Goal: Task Accomplishment & Management: Use online tool/utility

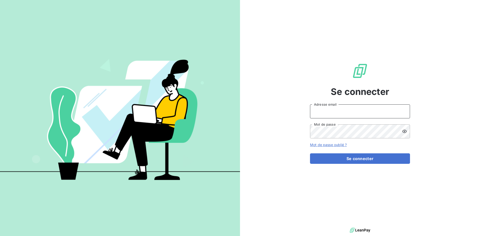
click at [350, 110] on input "Adresse email" at bounding box center [360, 112] width 100 height 14
type input "[EMAIL_ADDRESS][DOMAIN_NAME]"
click at [310, 154] on button "Se connecter" at bounding box center [360, 159] width 100 height 11
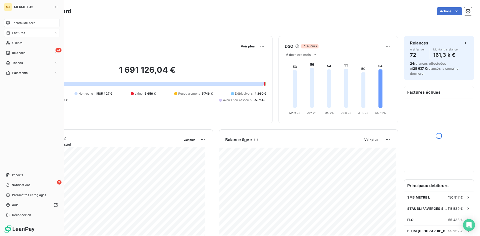
click at [18, 33] on span "Factures" at bounding box center [18, 33] width 13 height 5
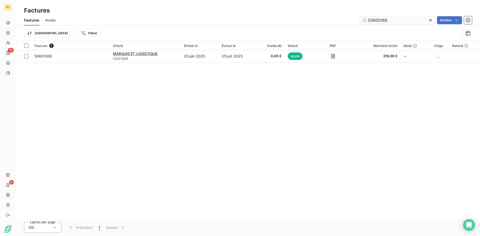
click at [409, 16] on input "50600168" at bounding box center [397, 20] width 75 height 8
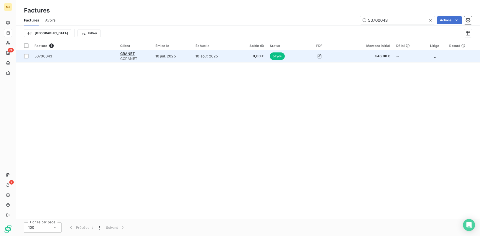
type input "50700043"
click at [56, 56] on span "50700043" at bounding box center [75, 56] width 80 height 5
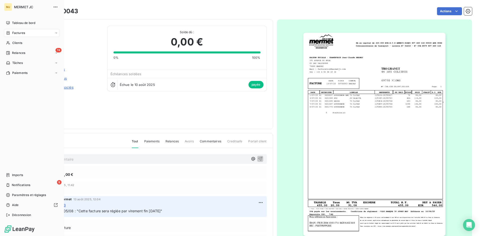
click at [22, 31] on span "Factures" at bounding box center [18, 33] width 13 height 5
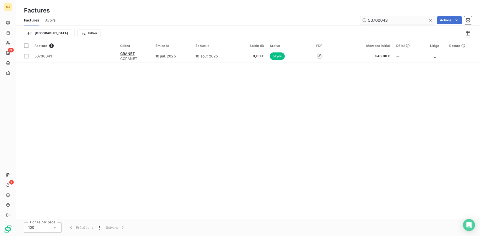
click at [402, 21] on input "50700043" at bounding box center [397, 20] width 75 height 8
click at [401, 18] on input "50700043" at bounding box center [397, 20] width 75 height 8
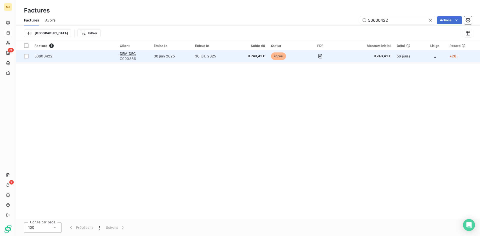
type input "50600422"
click at [51, 57] on span "50600422" at bounding box center [44, 56] width 18 height 4
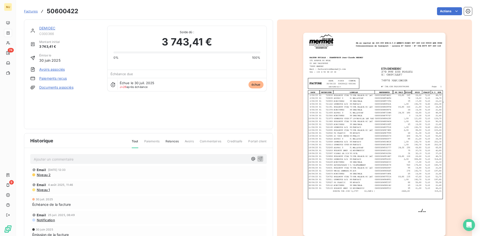
click at [101, 161] on p "Ajouter un commentaire ﻿" at bounding box center [141, 159] width 215 height 6
click at [92, 158] on span "CA retour mail du 25/08 : vient de rentrer de congé, virement" at bounding box center [85, 159] width 103 height 4
click at [104, 158] on span "CA retour mail du 25/08 : rentre de congé, virement" at bounding box center [77, 159] width 87 height 4
click at [145, 158] on p "CA retour mail du 25/08 : rentre de congé ce jour, virement" at bounding box center [141, 159] width 215 height 6
click at [189, 159] on span "CA retour mail du 25/08 : rentre de congé ce jour, virement vient d'être établi…" at bounding box center [122, 159] width 176 height 4
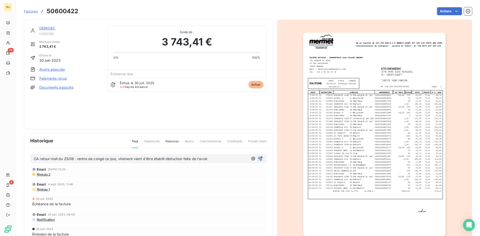
click at [260, 158] on icon "button" at bounding box center [260, 158] width 5 height 5
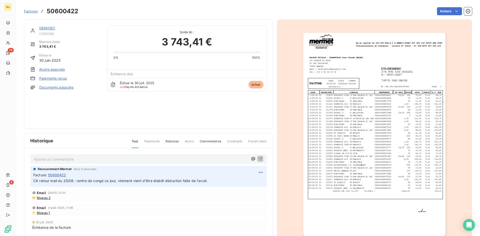
click at [33, 11] on span "Factures" at bounding box center [31, 11] width 14 height 4
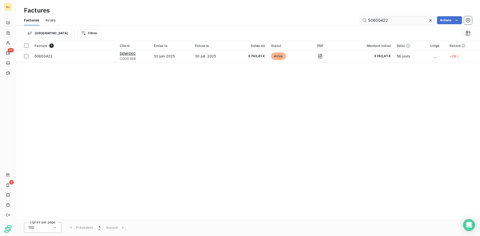
click at [387, 18] on input "50600422" at bounding box center [397, 20] width 75 height 8
click at [393, 20] on input "50600386" at bounding box center [397, 20] width 75 height 8
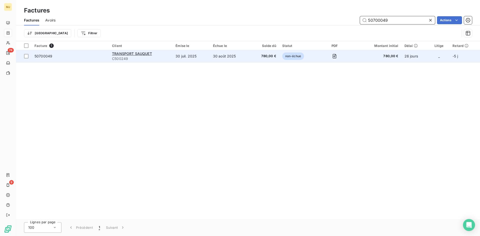
type input "50700049"
click at [43, 57] on span "50700049" at bounding box center [44, 56] width 18 height 4
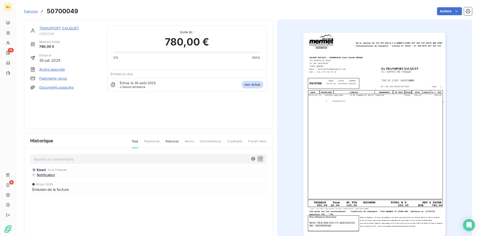
click at [100, 158] on p "Ajouter un commentaire ﻿" at bounding box center [141, 159] width 215 height 6
click at [210, 161] on p "CA retour mail du 25/08 : facture prévu au règlement le 31/08" at bounding box center [141, 159] width 215 height 6
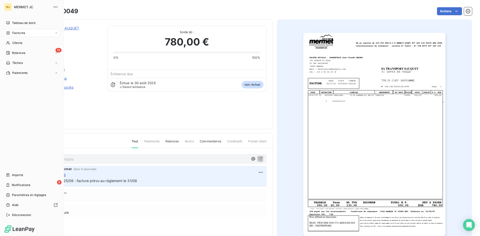
drag, startPoint x: 21, startPoint y: 33, endPoint x: 46, endPoint y: 33, distance: 25.5
click at [21, 33] on span "Factures" at bounding box center [18, 33] width 13 height 5
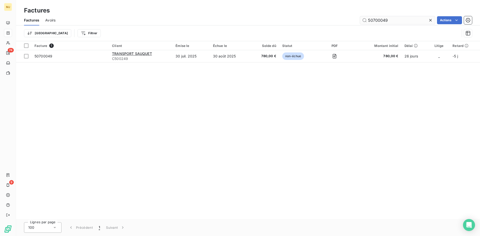
click at [398, 21] on input "50700049" at bounding box center [397, 20] width 75 height 8
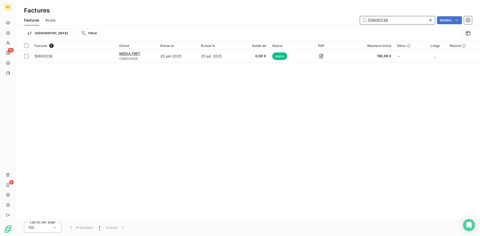
click at [394, 22] on input "50600236" at bounding box center [397, 20] width 75 height 8
click at [389, 20] on input "50600211" at bounding box center [397, 20] width 75 height 8
click at [402, 22] on input "50600269" at bounding box center [397, 20] width 75 height 8
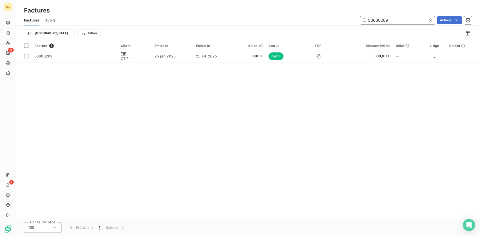
click at [402, 22] on input "50600269" at bounding box center [397, 20] width 75 height 8
click at [394, 19] on input "50600079" at bounding box center [397, 20] width 75 height 8
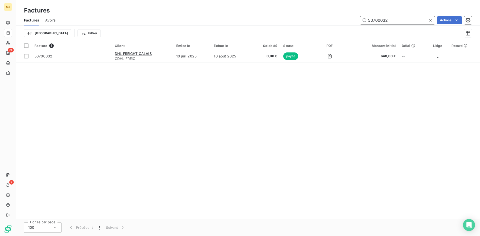
type input "50700032"
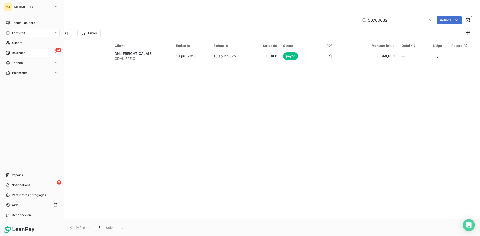
click at [18, 54] on span "Relances" at bounding box center [18, 53] width 13 height 5
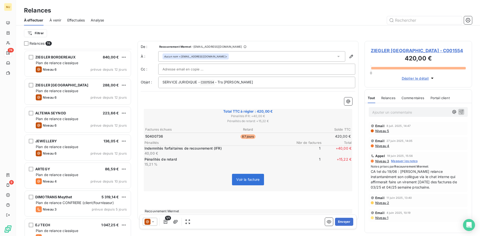
scroll to position [375, 0]
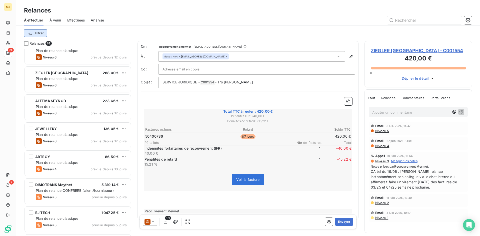
click at [39, 32] on html "MJ 74 9 Relances À effectuer À venir Effectuées Analyse Filtrer Relances 74 ZIE…" at bounding box center [240, 118] width 480 height 236
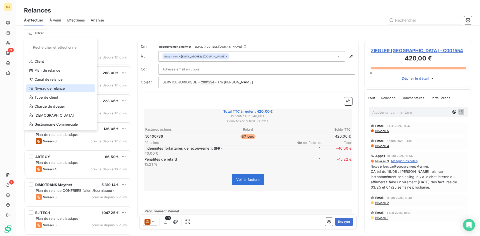
click at [54, 88] on div "Niveau de relance" at bounding box center [60, 89] width 69 height 8
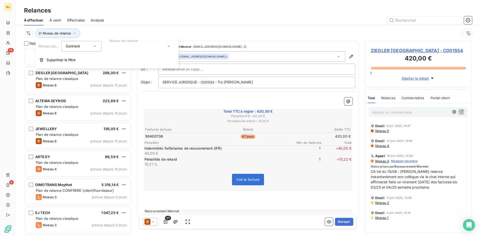
click at [156, 44] on div at bounding box center [140, 46] width 72 height 11
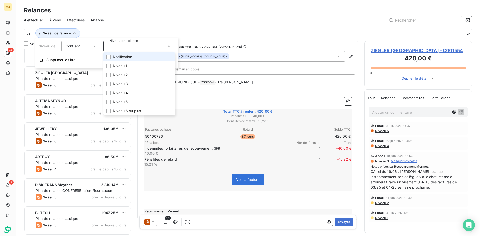
click at [149, 59] on li "Notification" at bounding box center [140, 57] width 72 height 9
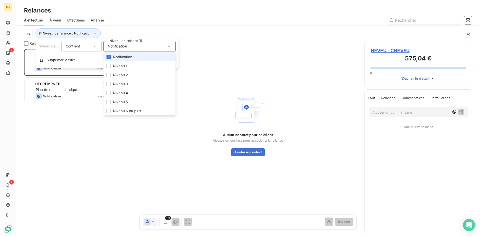
scroll to position [184, 104]
click at [154, 21] on div at bounding box center [291, 20] width 362 height 8
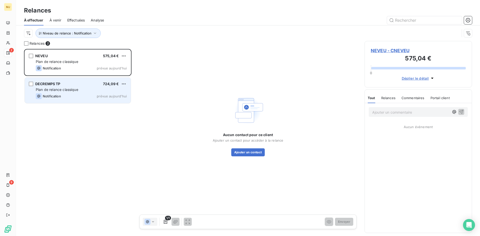
drag, startPoint x: 91, startPoint y: 82, endPoint x: 83, endPoint y: 79, distance: 8.3
click at [90, 82] on div "DECREMPS TP 724,09 €" at bounding box center [81, 84] width 91 height 5
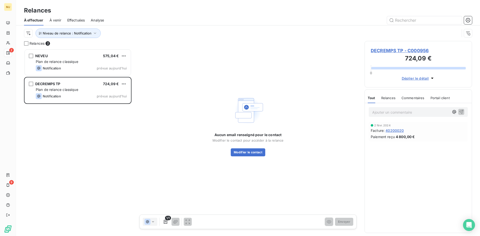
click at [246, 144] on div "Aucun email renseigné pour le contact Modifier le contact pour accéder à la rel…" at bounding box center [248, 145] width 71 height 24
click at [245, 153] on button "Modifier le contact" at bounding box center [248, 153] width 35 height 8
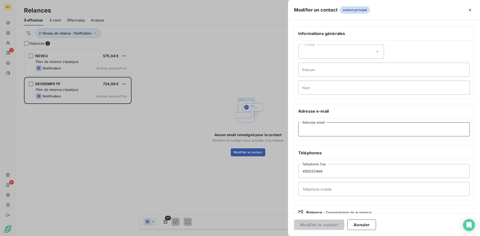
click at [332, 130] on input "Adresse email" at bounding box center [384, 130] width 172 height 14
paste input "[EMAIL_ADDRESS][DOMAIN_NAME]"
type input "[EMAIL_ADDRESS][DOMAIN_NAME]"
click at [324, 226] on button "Modifier le contact" at bounding box center [319, 225] width 50 height 11
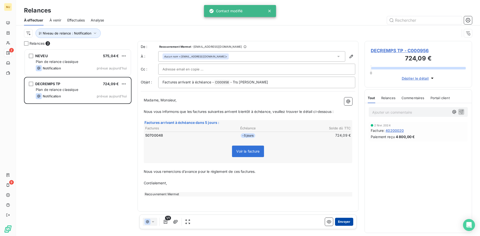
click at [344, 220] on button "Envoyer" at bounding box center [344, 222] width 18 height 8
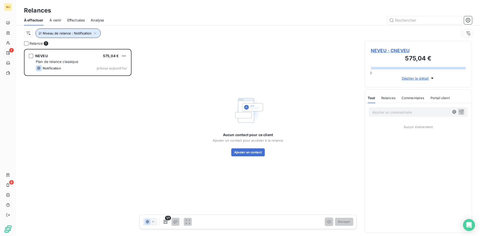
click at [94, 32] on icon "button" at bounding box center [95, 33] width 5 height 5
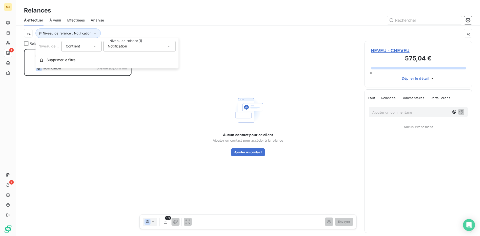
click at [125, 46] on span "Notification" at bounding box center [117, 46] width 19 height 5
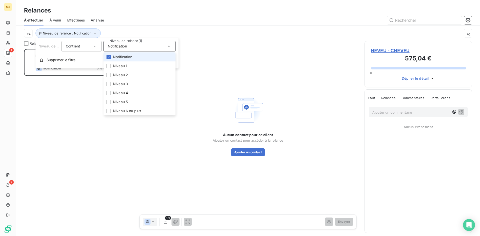
click at [121, 57] on span "Notification" at bounding box center [122, 57] width 19 height 5
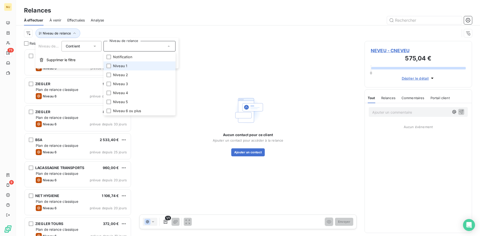
click at [122, 65] on span "Niveau 1" at bounding box center [120, 66] width 14 height 5
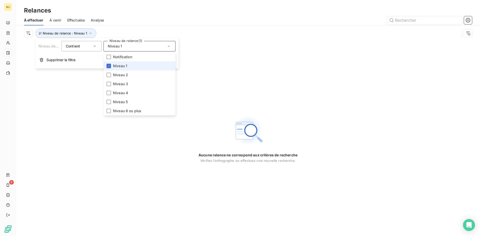
click at [129, 65] on li "Niveau 1" at bounding box center [140, 66] width 72 height 9
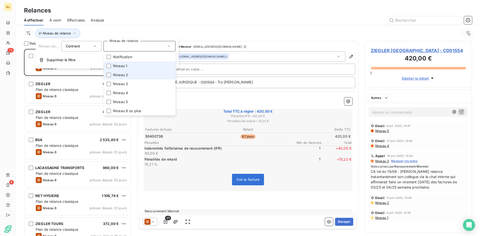
scroll to position [184, 104]
click at [121, 74] on span "Niveau 2" at bounding box center [120, 75] width 15 height 5
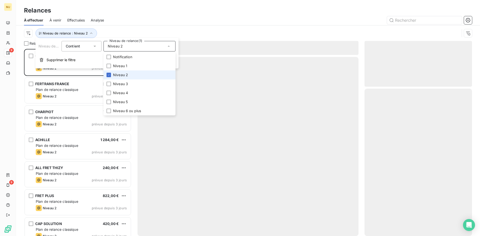
scroll to position [184, 104]
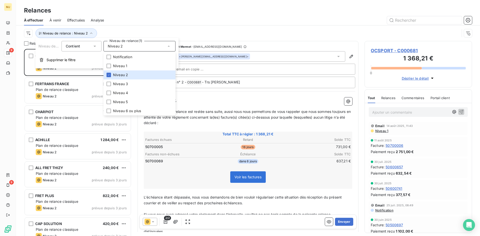
click at [125, 13] on div "Relances" at bounding box center [248, 10] width 464 height 9
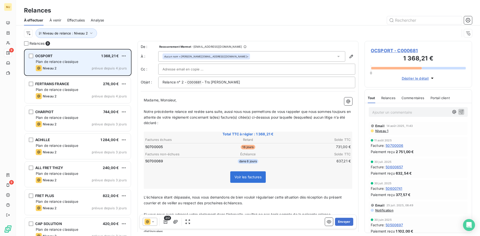
click at [75, 58] on div "OCSPORT 1 368,21 € Plan de relance classique Niveau 2 prévue depuis 4 jours" at bounding box center [78, 63] width 106 height 26
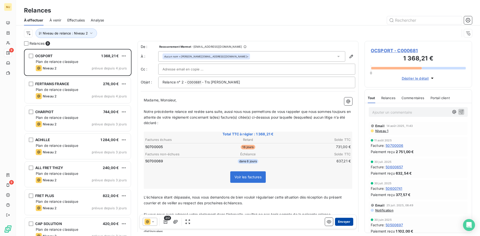
click at [341, 221] on button "Envoyer" at bounding box center [344, 222] width 18 height 8
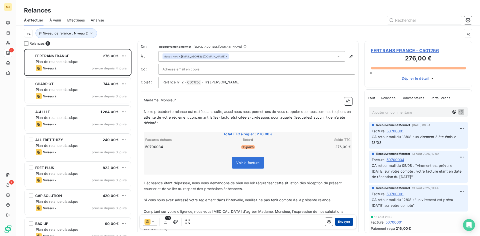
click at [344, 221] on button "Envoyer" at bounding box center [344, 222] width 18 height 8
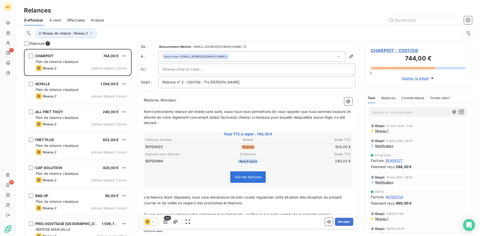
click at [344, 221] on button "Envoyer" at bounding box center [344, 222] width 18 height 8
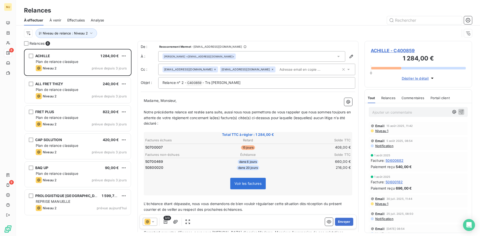
click at [344, 221] on button "Envoyer" at bounding box center [344, 222] width 18 height 8
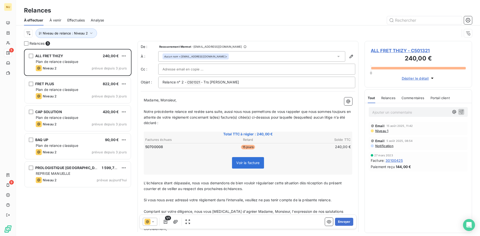
click at [344, 221] on button "Envoyer" at bounding box center [344, 222] width 18 height 8
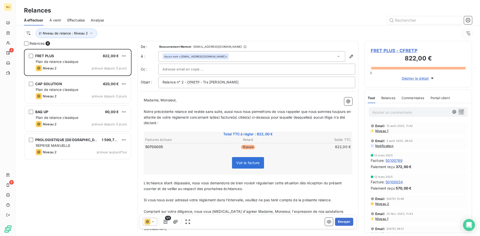
click at [344, 221] on button "Envoyer" at bounding box center [344, 222] width 18 height 8
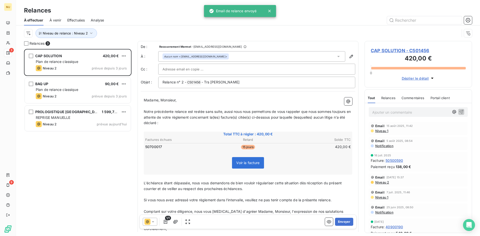
click at [344, 221] on button "Envoyer" at bounding box center [344, 222] width 18 height 8
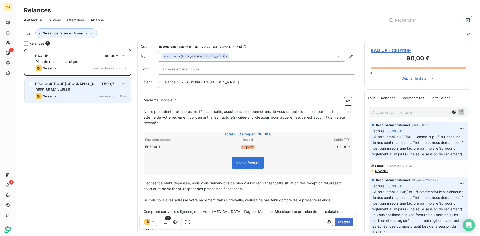
click at [50, 88] on span "REPRISE MANUELLE" at bounding box center [53, 90] width 35 height 4
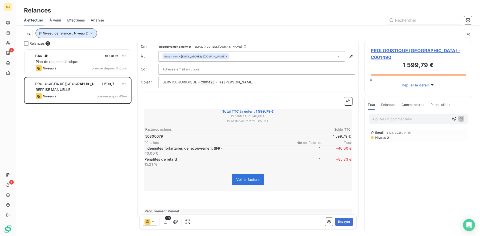
click at [65, 36] on button "Niveau de relance : Niveau 2" at bounding box center [67, 34] width 62 height 10
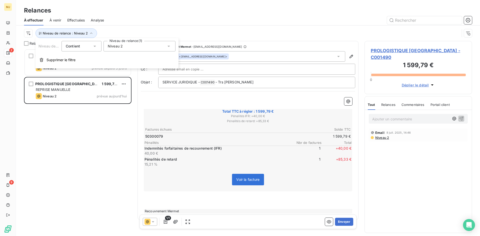
click at [127, 47] on div "Niveau 2" at bounding box center [140, 46] width 72 height 11
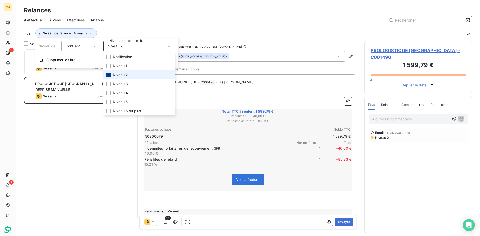
click at [108, 74] on icon at bounding box center [108, 75] width 3 height 3
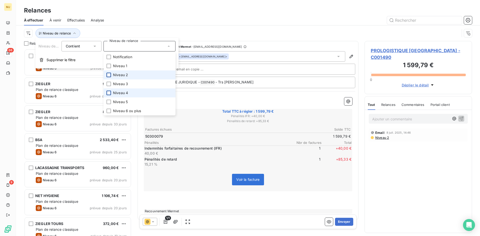
click at [107, 93] on div at bounding box center [109, 93] width 5 height 5
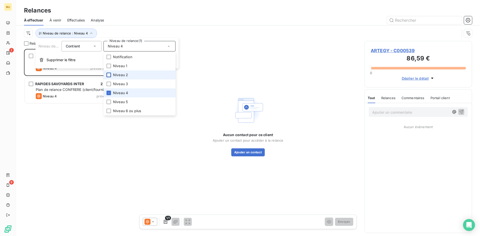
scroll to position [184, 104]
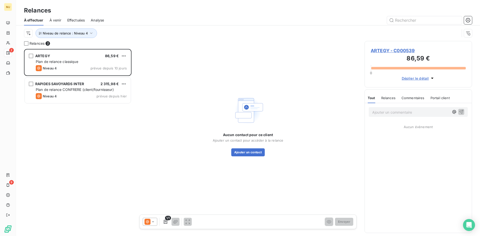
click at [128, 20] on div at bounding box center [291, 20] width 362 height 8
click at [71, 32] on span "Niveau de relance : Niveau 4" at bounding box center [65, 33] width 45 height 4
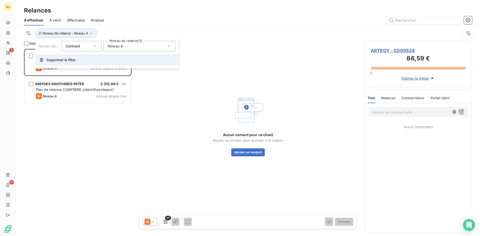
click at [58, 59] on span "Supprimer le filtre" at bounding box center [61, 60] width 29 height 5
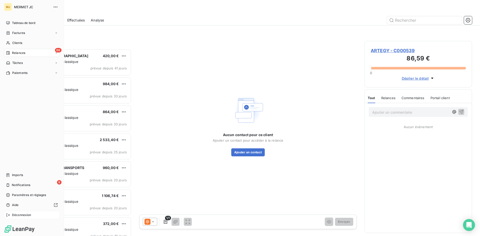
click at [27, 215] on span "Déconnexion" at bounding box center [21, 215] width 19 height 5
